Goal: Check status: Check status

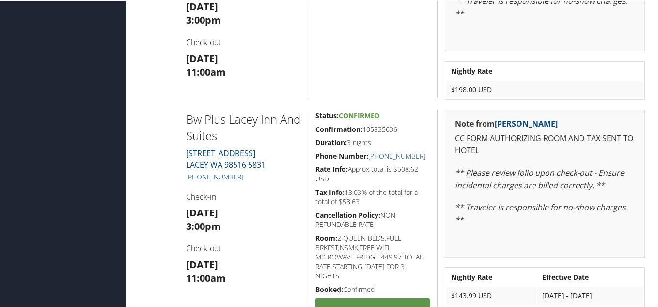
scroll to position [969, 0]
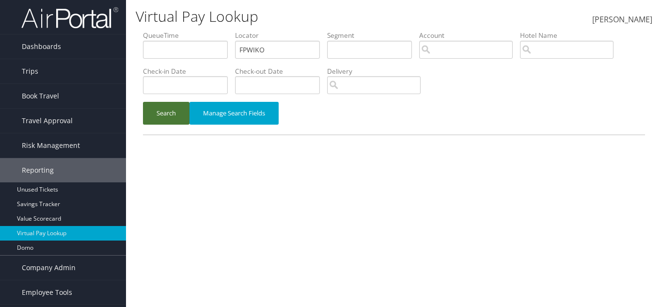
click at [181, 109] on button "Search" at bounding box center [166, 113] width 47 height 23
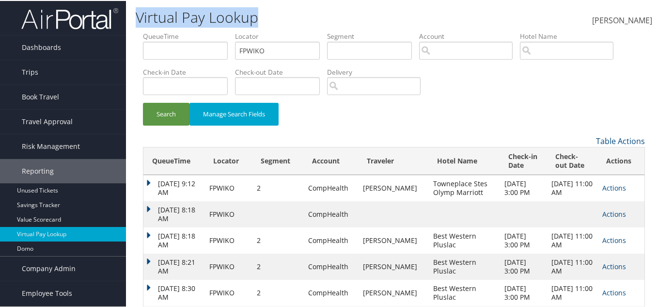
drag, startPoint x: 131, startPoint y: 12, endPoint x: 267, endPoint y: 23, distance: 136.5
click at [267, 23] on div "Virtual Pay Lookup Elzobia Smith Elzobia Smith My Settings Travel Agency Contac…" at bounding box center [394, 15] width 536 height 31
click at [270, 23] on h1 "Virtual Pay Lookup" at bounding box center [308, 16] width 344 height 20
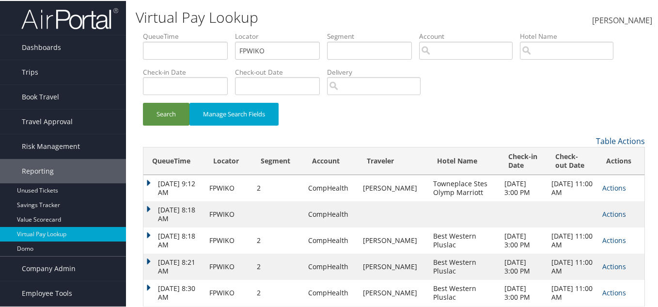
click at [209, 20] on h1 "Virtual Pay Lookup" at bounding box center [308, 16] width 344 height 20
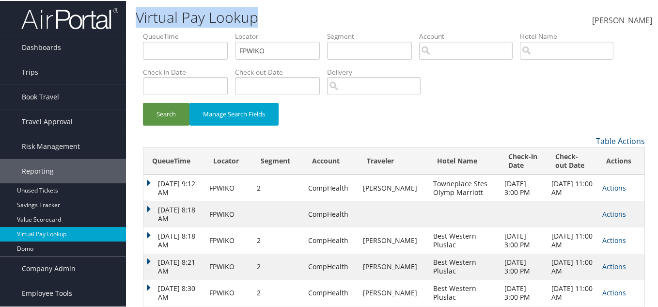
click at [209, 20] on h1 "Virtual Pay Lookup" at bounding box center [308, 16] width 344 height 20
click at [277, 5] on div "Virtual Pay Lookup" at bounding box center [308, 18] width 344 height 26
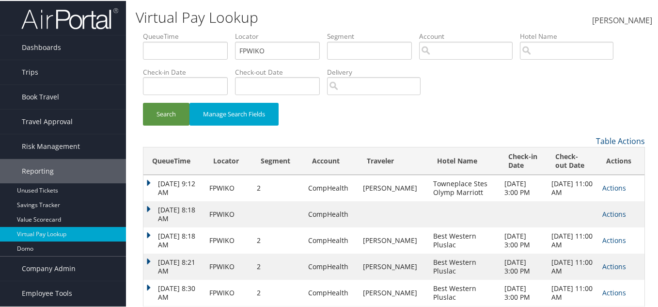
click at [259, 16] on h1 "Virtual Pay Lookup" at bounding box center [308, 16] width 344 height 20
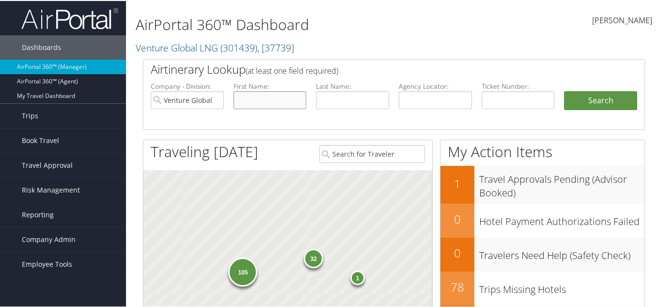
click at [258, 98] on input "text" at bounding box center [269, 99] width 73 height 18
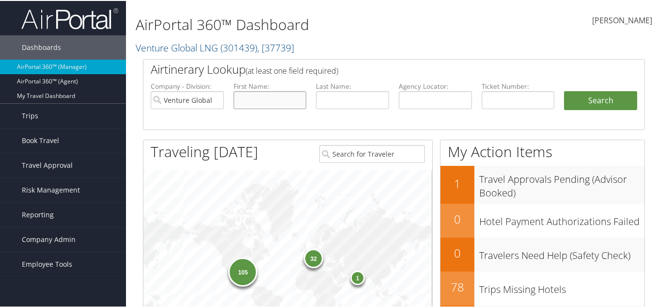
click at [564, 90] on button "Search" at bounding box center [600, 99] width 73 height 19
